Goal: Communication & Community: Ask a question

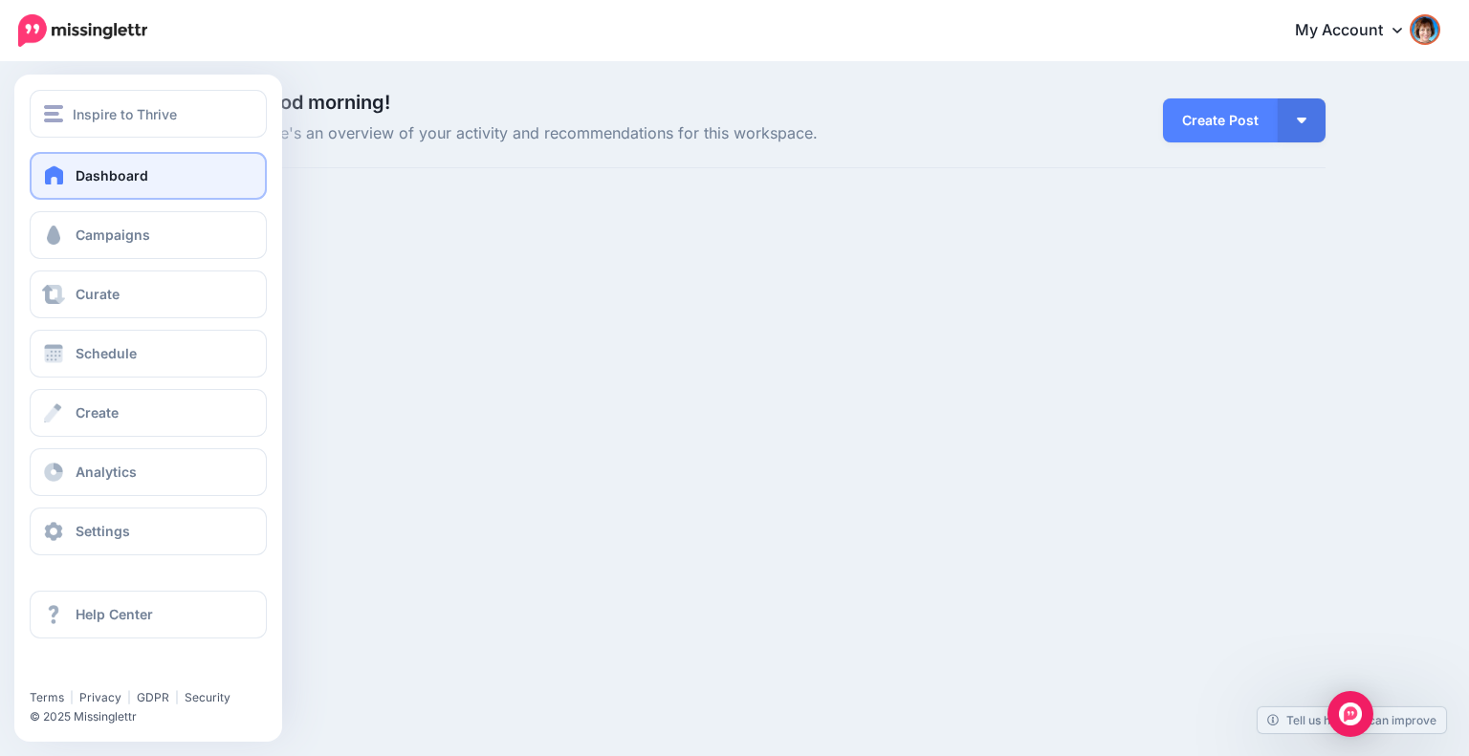
click at [88, 164] on link "Dashboard" at bounding box center [148, 176] width 237 height 48
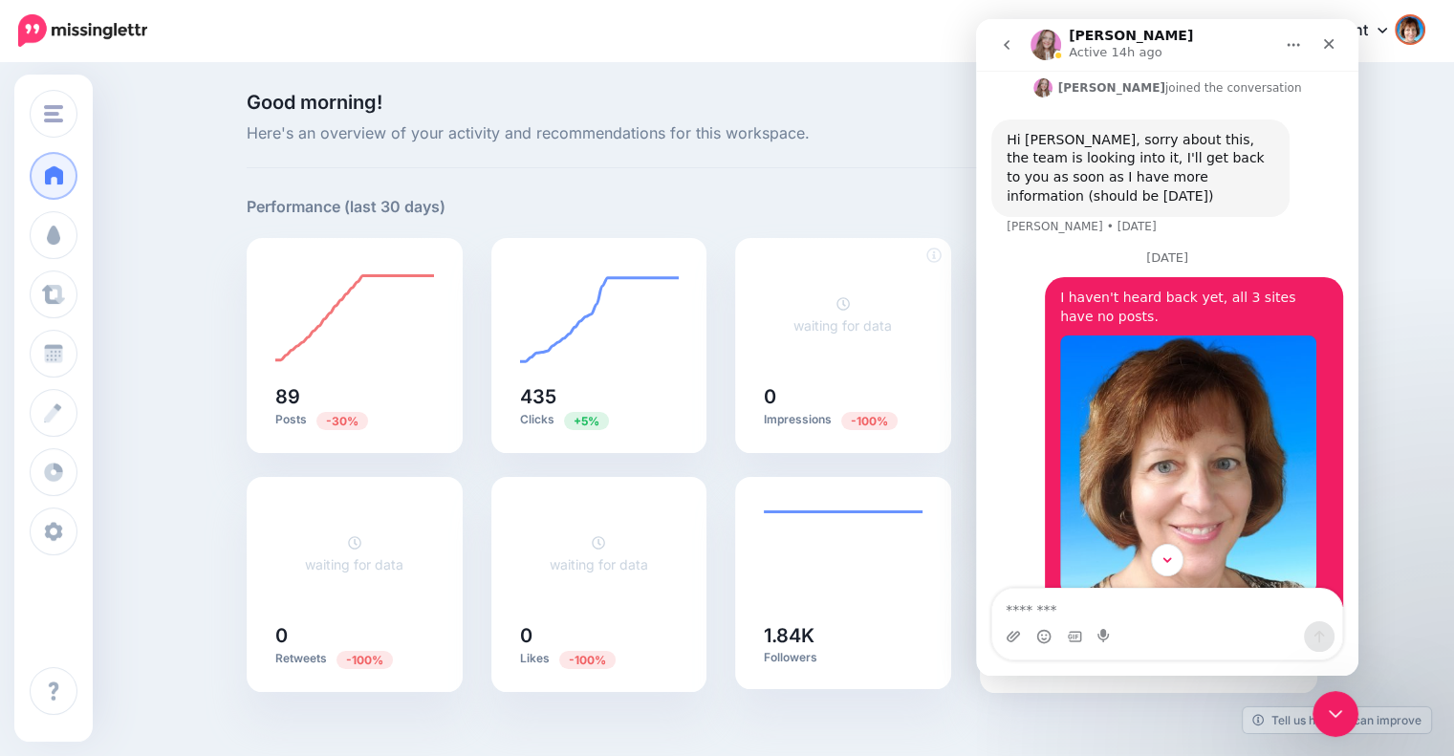
scroll to position [361, 0]
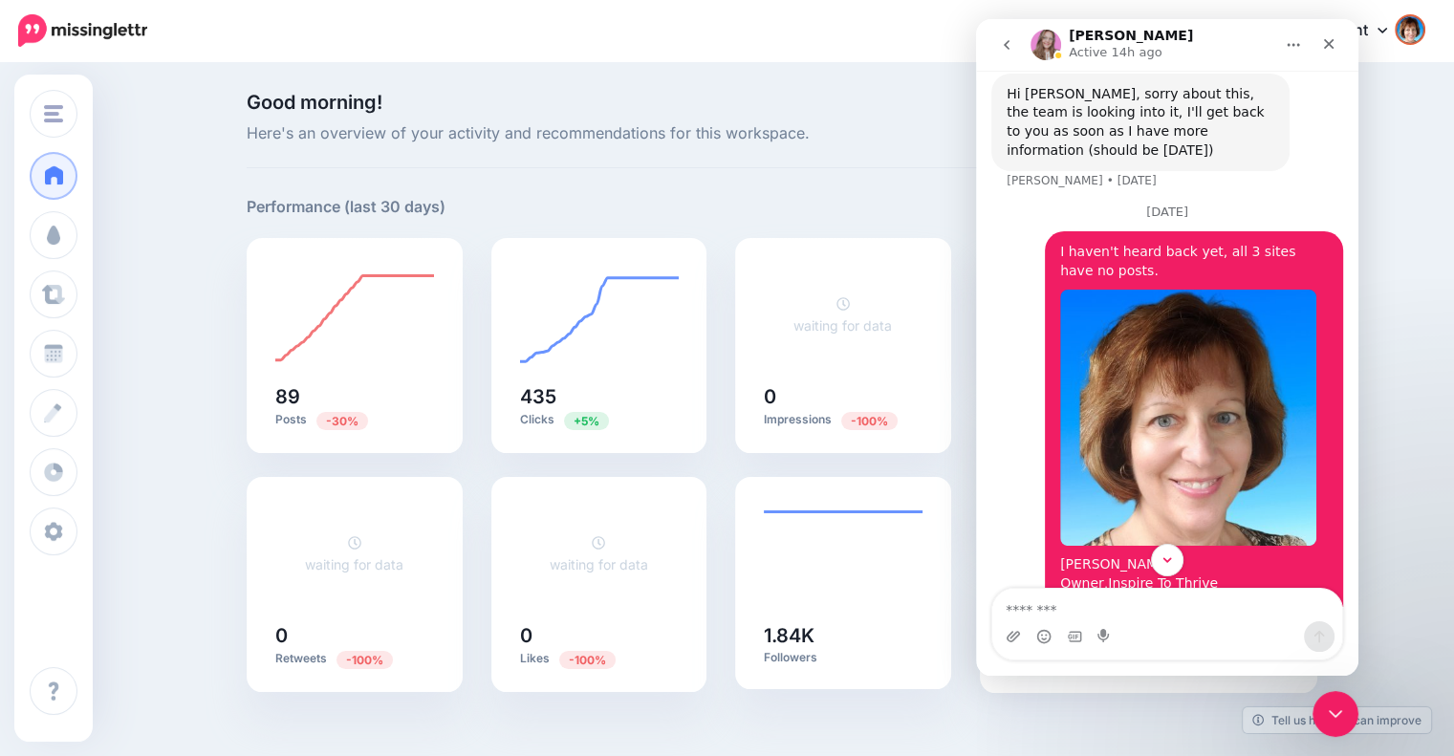
click at [1125, 607] on textarea "Message…" at bounding box center [1168, 605] width 350 height 33
type textarea "**********"
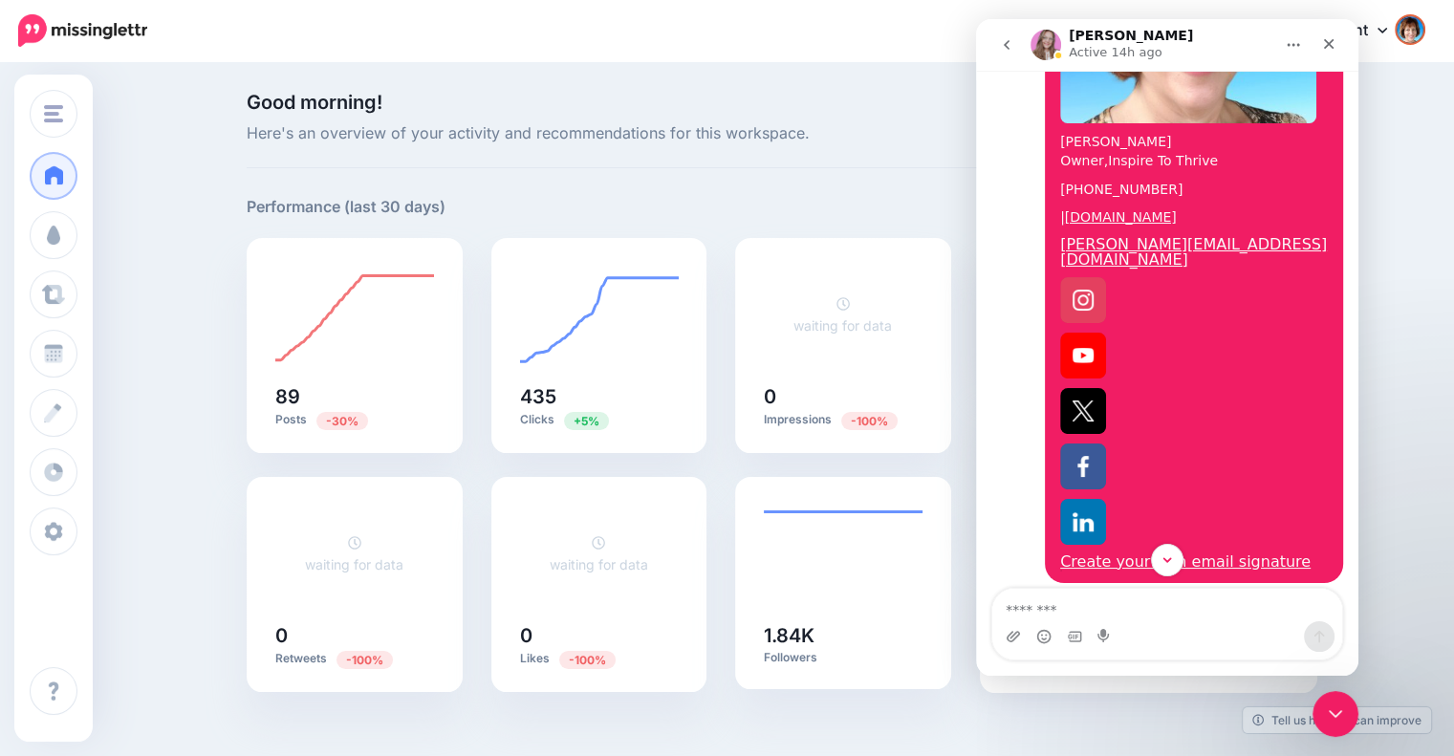
scroll to position [809, 0]
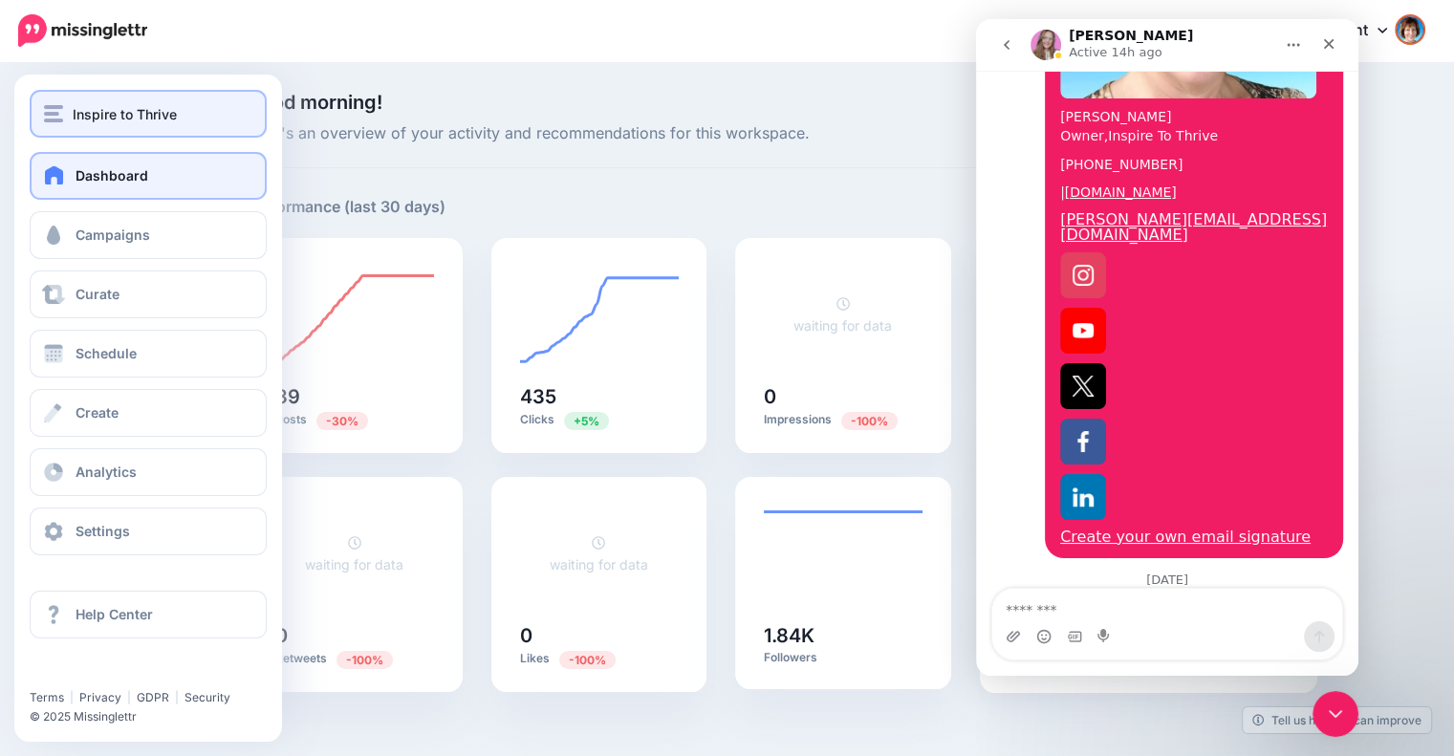
click at [69, 117] on div "Inspire to Thrive" at bounding box center [148, 114] width 208 height 22
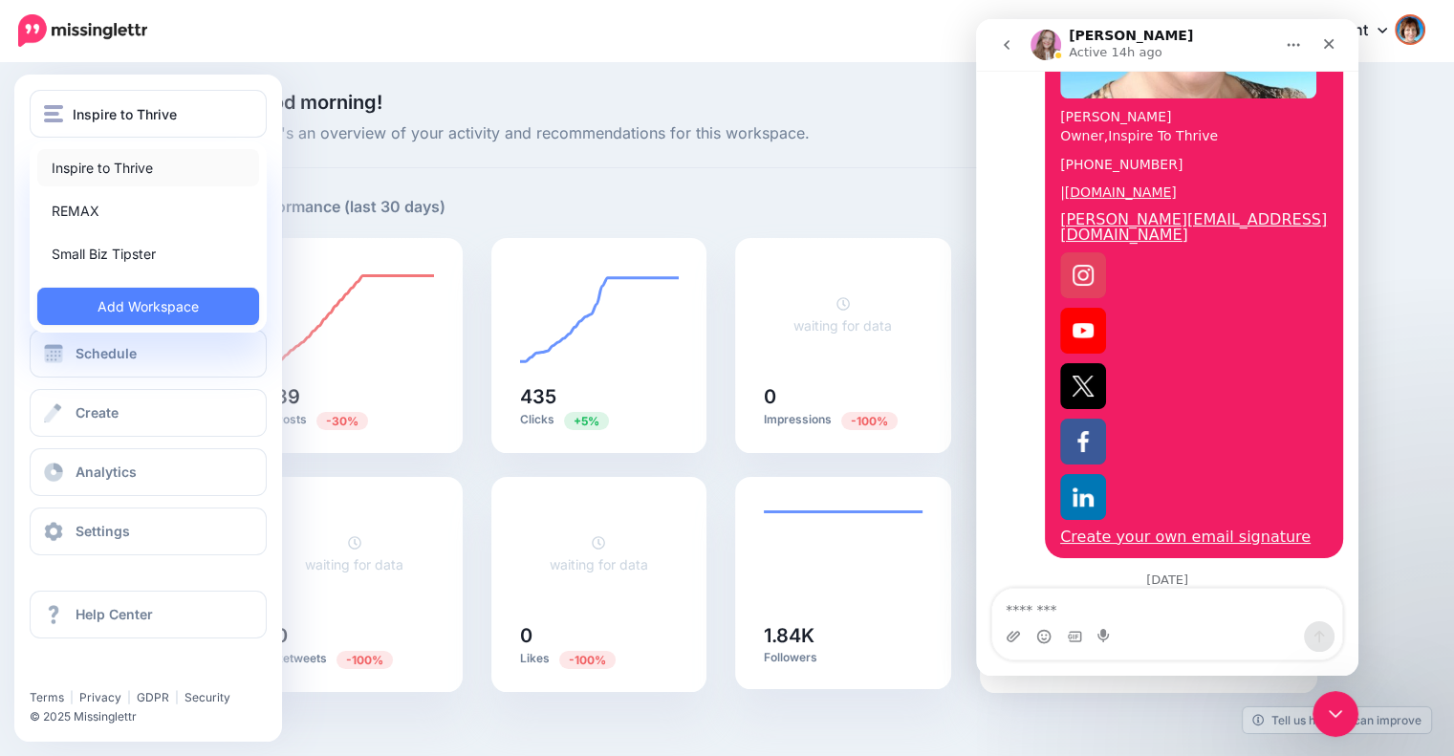
click at [76, 170] on link "Inspire to Thrive" at bounding box center [148, 167] width 222 height 37
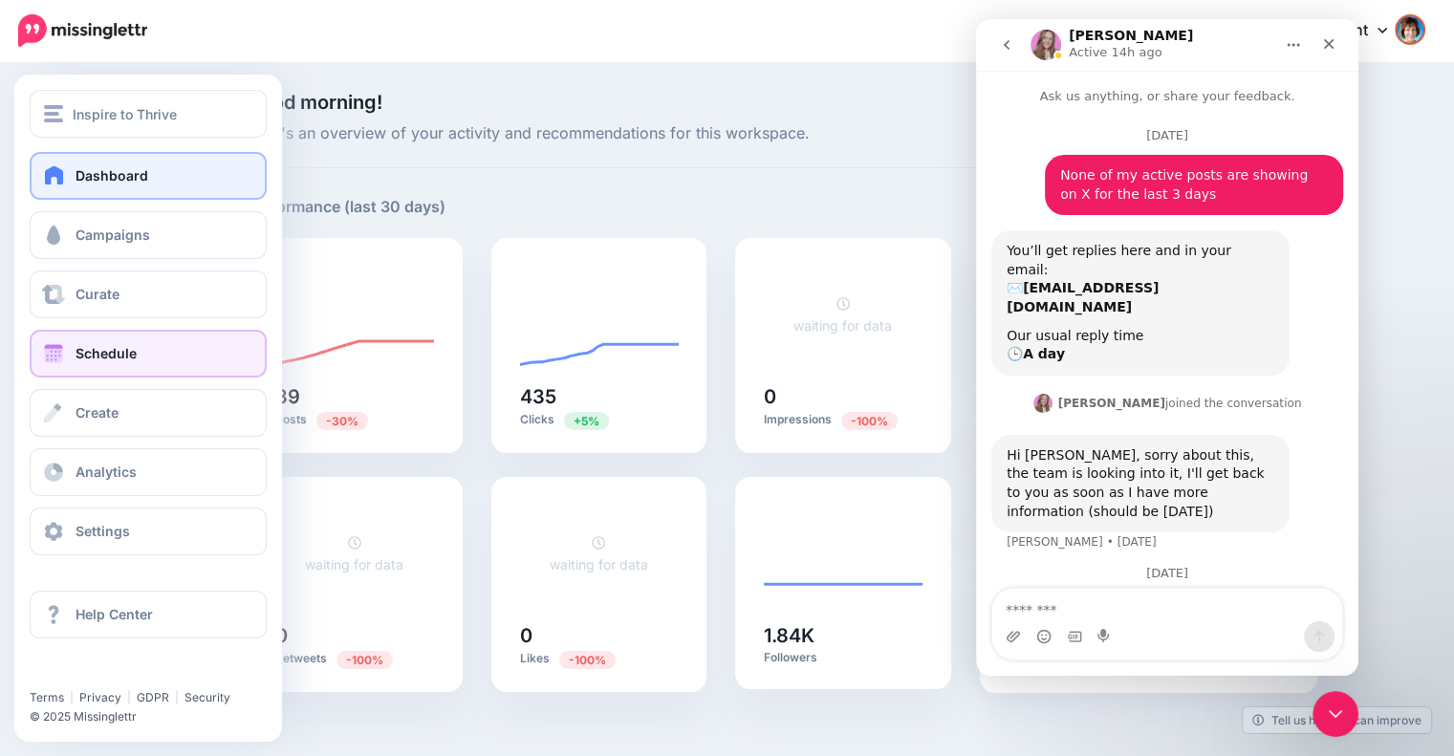
click at [75, 354] on link "Schedule" at bounding box center [148, 354] width 237 height 48
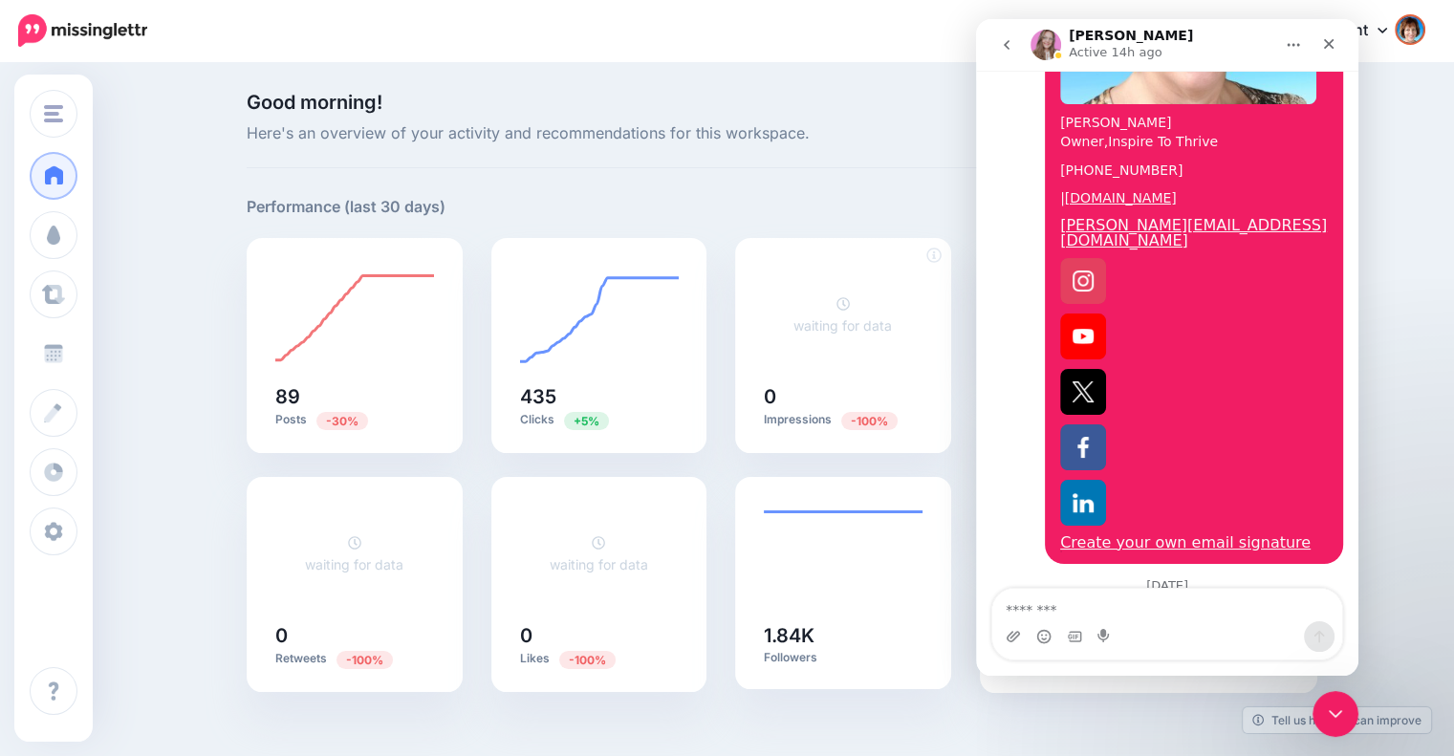
scroll to position [810, 0]
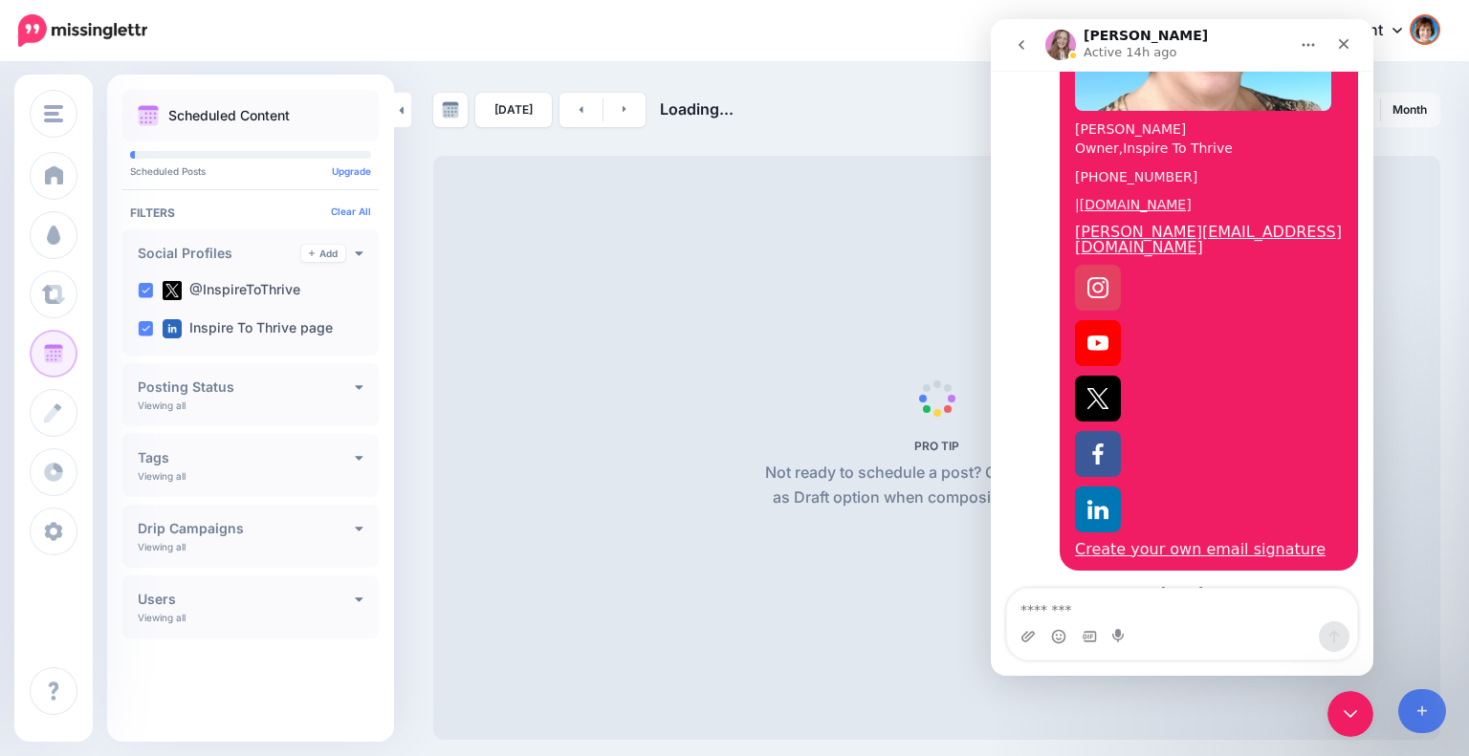
scroll to position [810, 0]
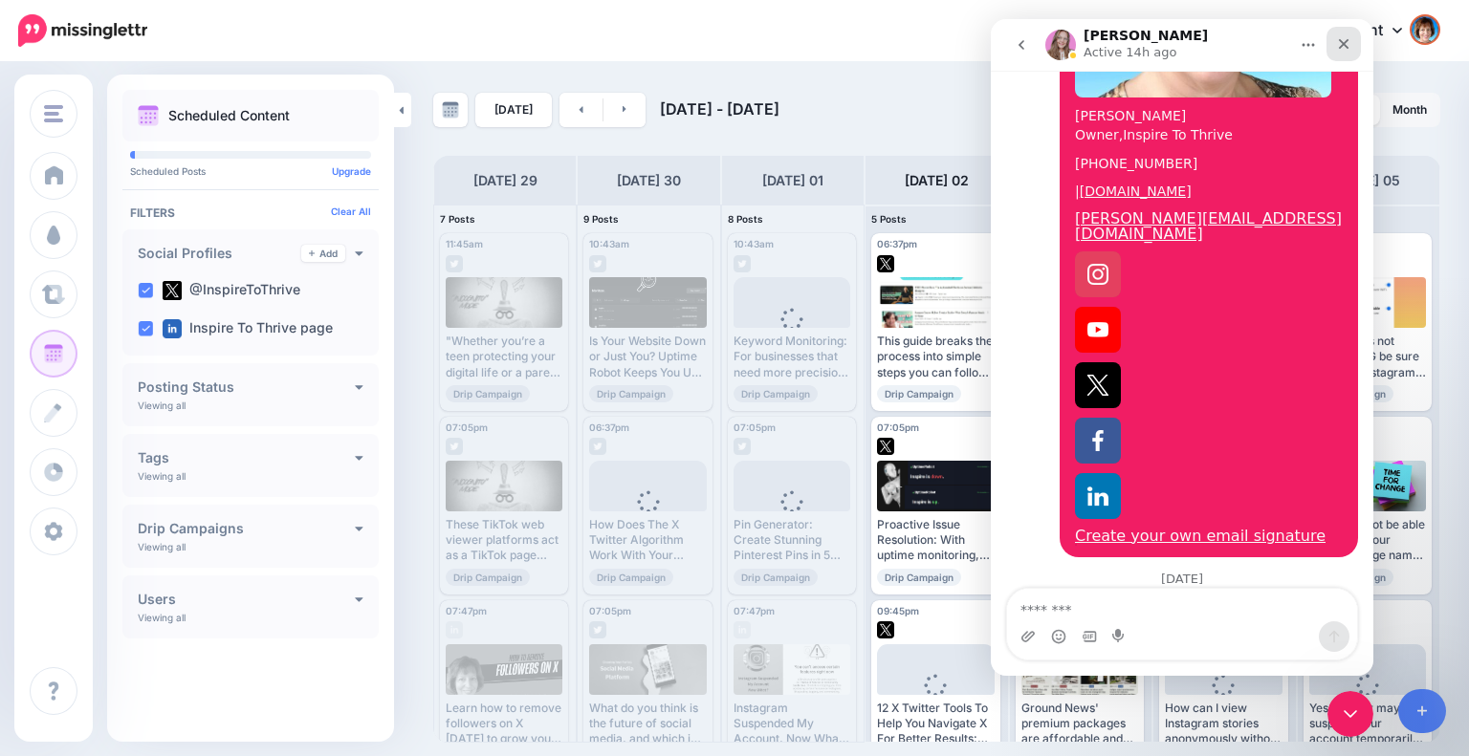
click at [1346, 46] on icon "Close" at bounding box center [1344, 44] width 11 height 11
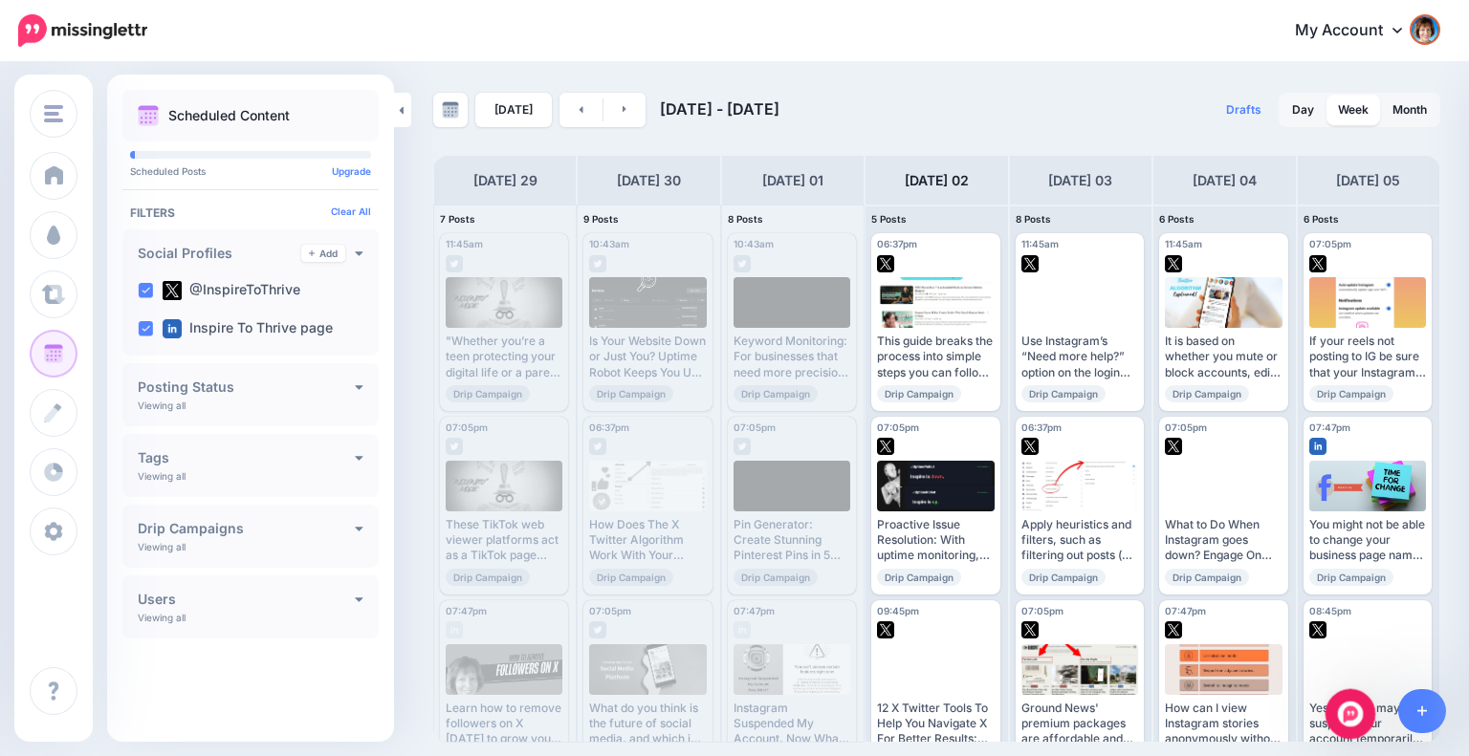
click at [1358, 722] on div "Open Intercom Messenger" at bounding box center [1347, 711] width 63 height 63
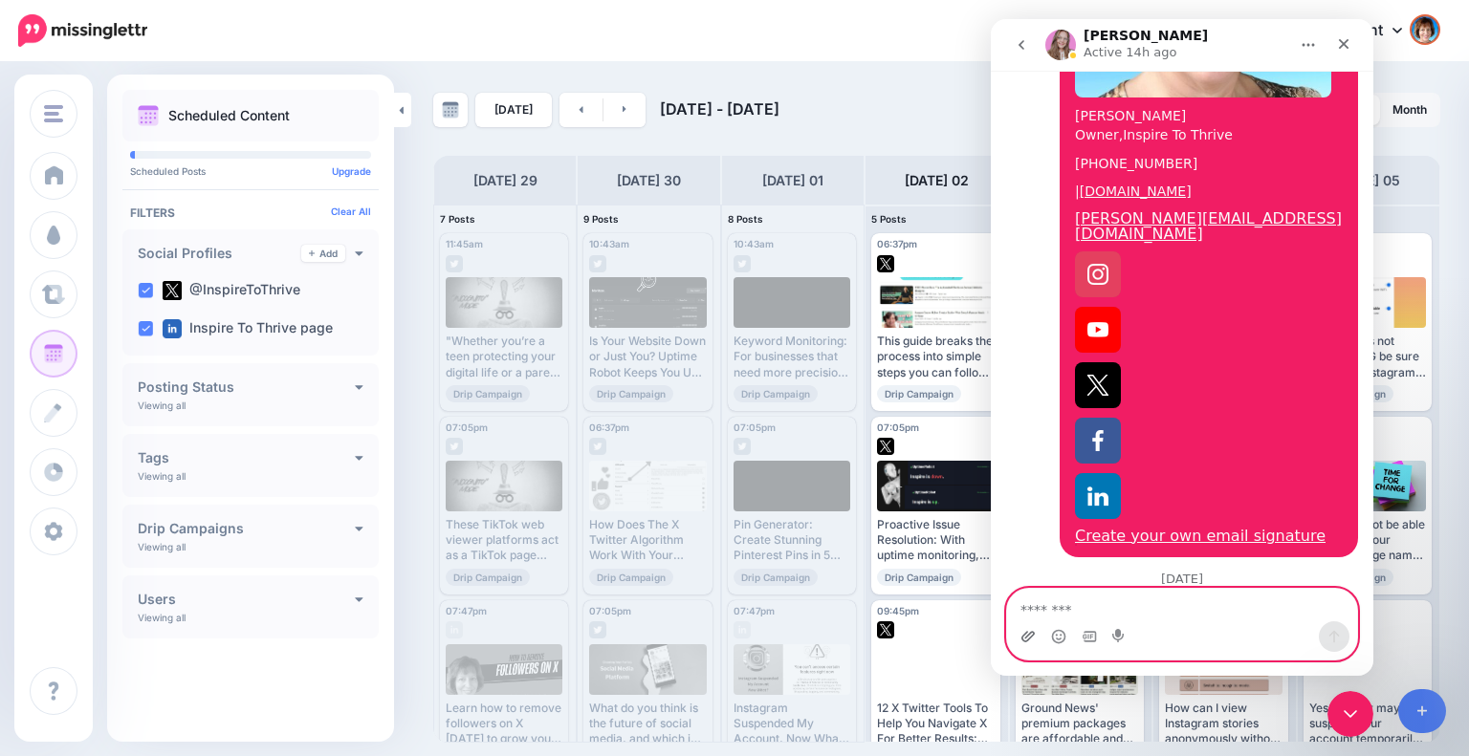
click at [1032, 633] on icon "Upload attachment" at bounding box center [1027, 636] width 13 height 11
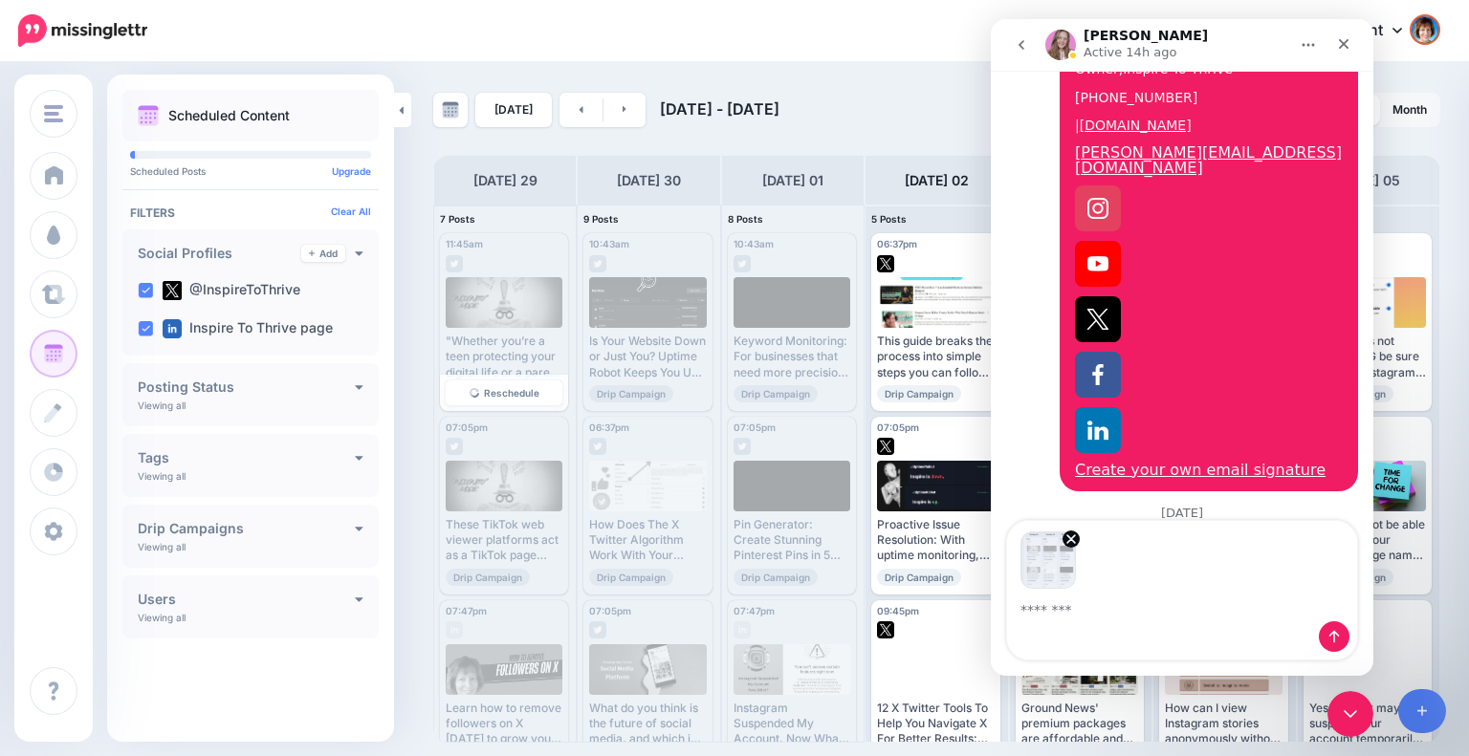
scroll to position [878, 0]
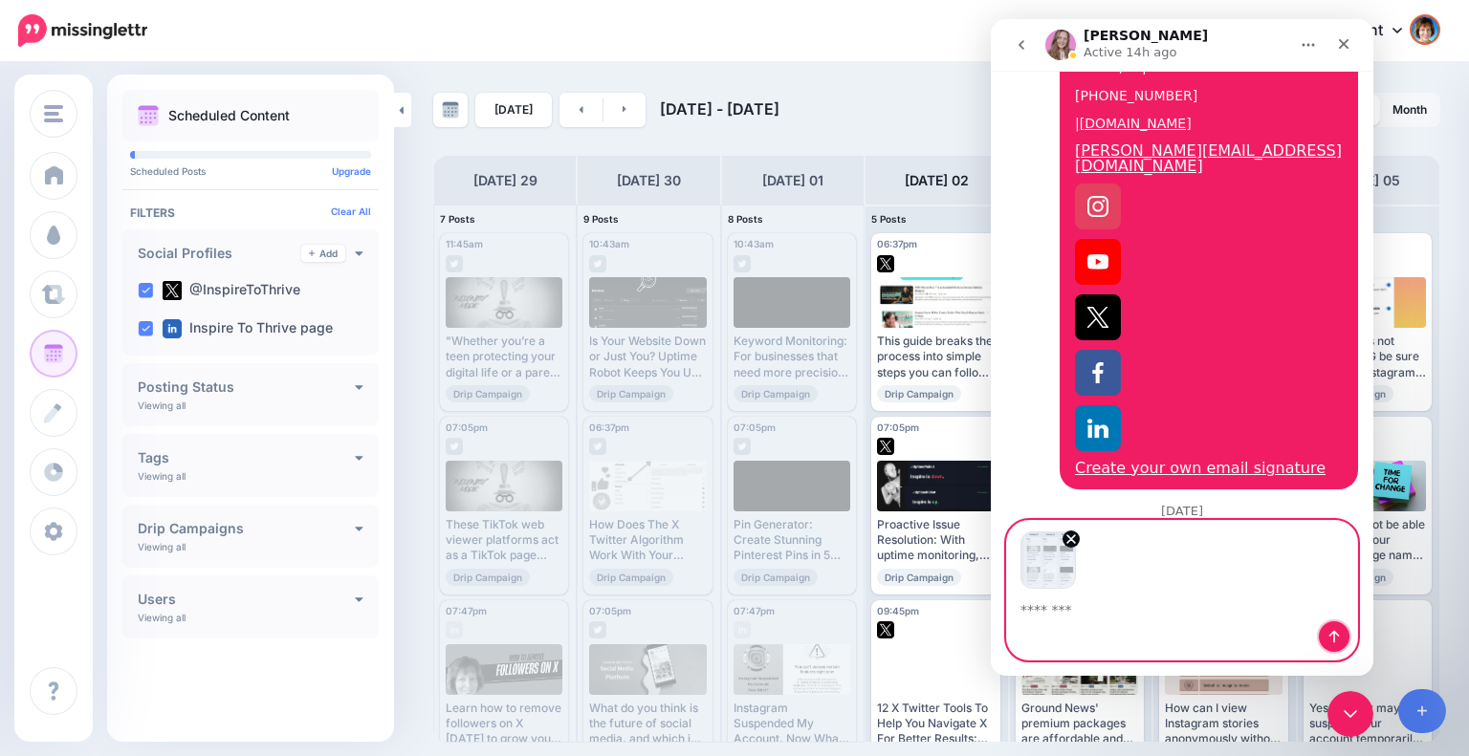
click at [1325, 642] on button "Send a message…" at bounding box center [1334, 637] width 31 height 31
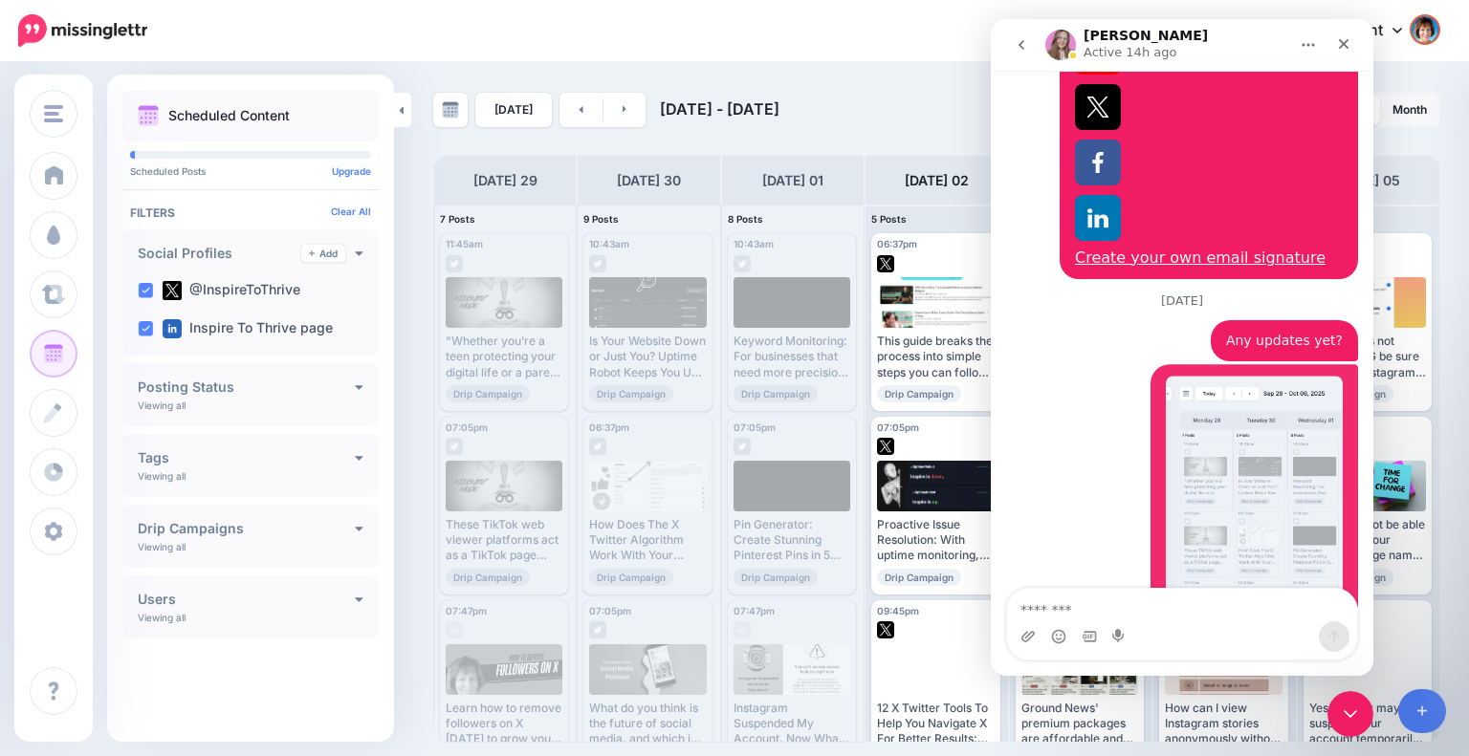
scroll to position [1090, 0]
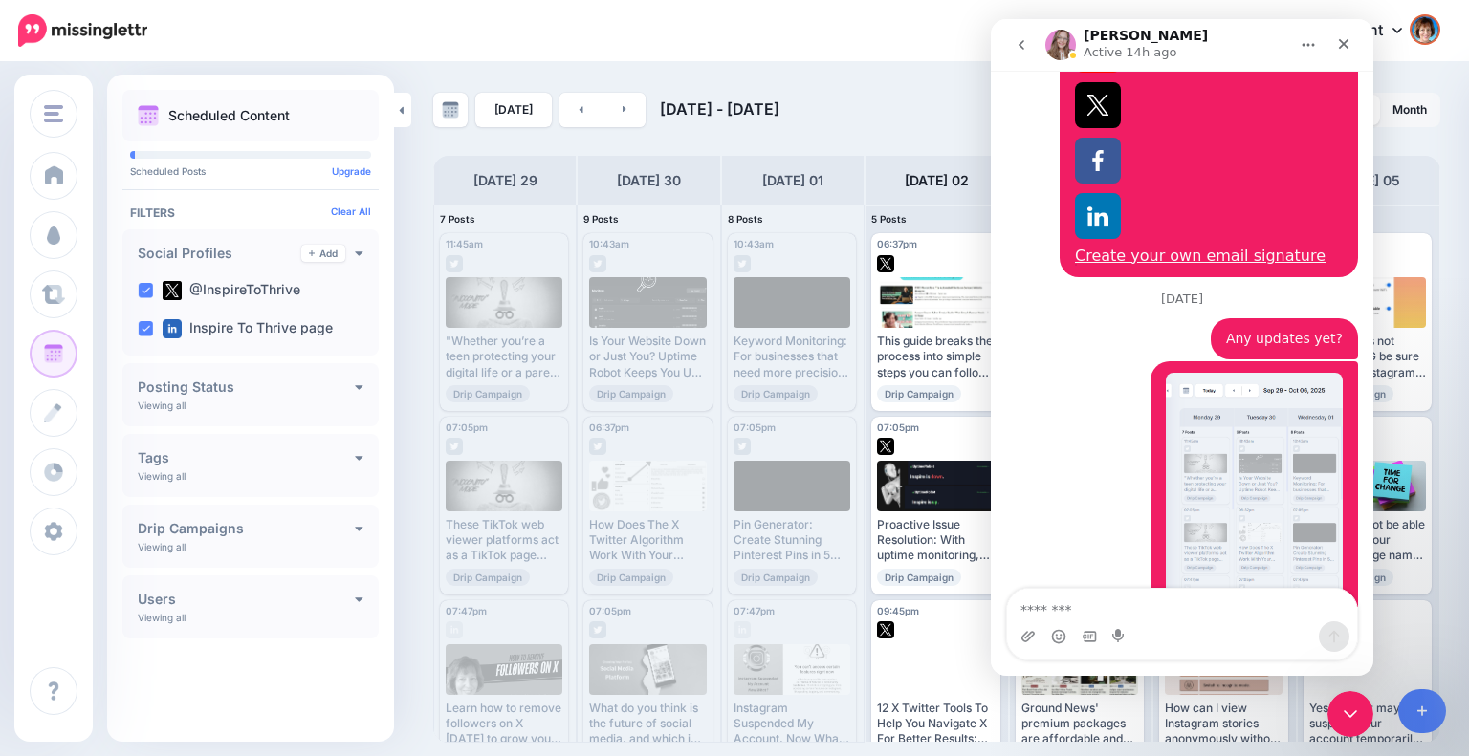
click at [1273, 632] on div "Intercom messenger" at bounding box center [1182, 637] width 350 height 31
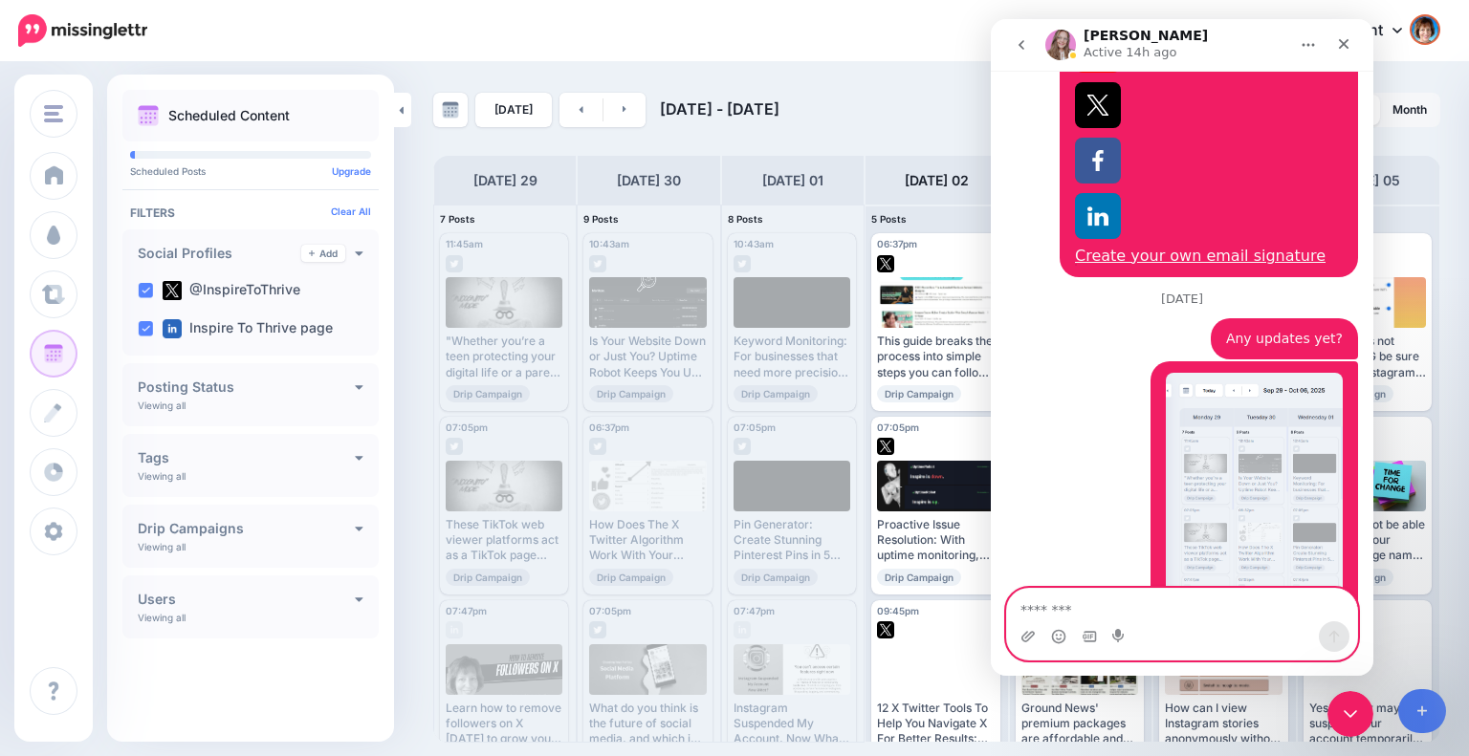
click at [1111, 612] on textarea "Message…" at bounding box center [1182, 605] width 350 height 33
type textarea "**********"
click at [1333, 644] on icon "Send a message…" at bounding box center [1333, 636] width 15 height 15
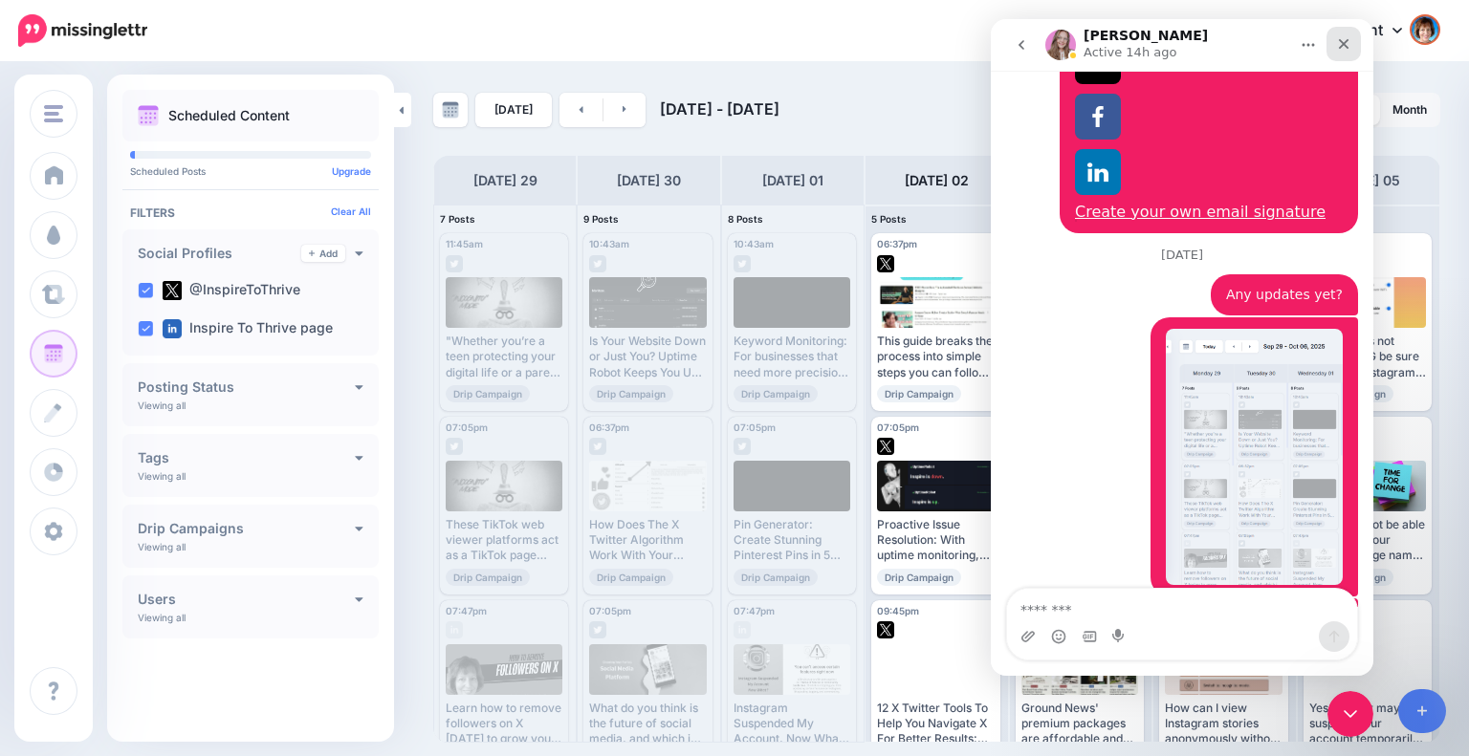
click at [1343, 53] on div "Close" at bounding box center [1343, 44] width 34 height 34
